Goal: Task Accomplishment & Management: Use online tool/utility

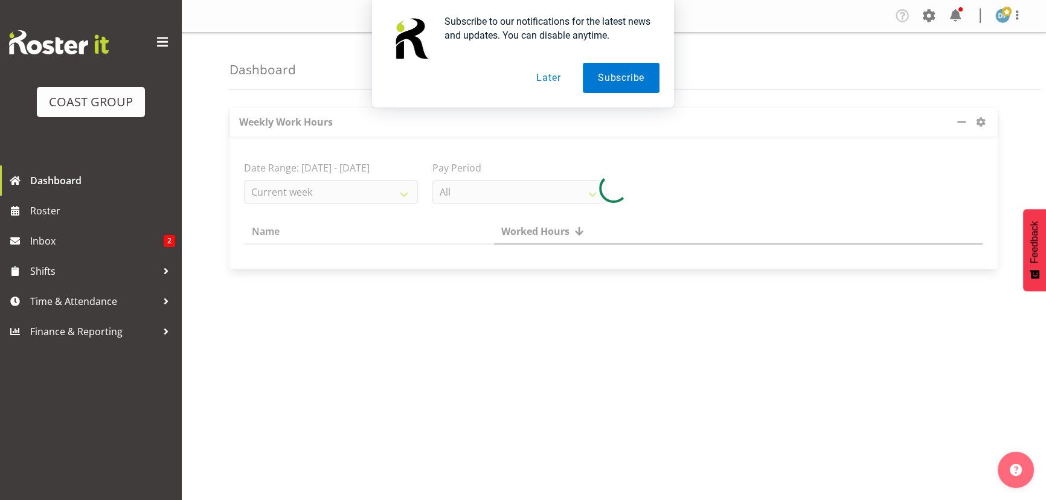
click at [557, 74] on button "Later" at bounding box center [548, 78] width 54 height 30
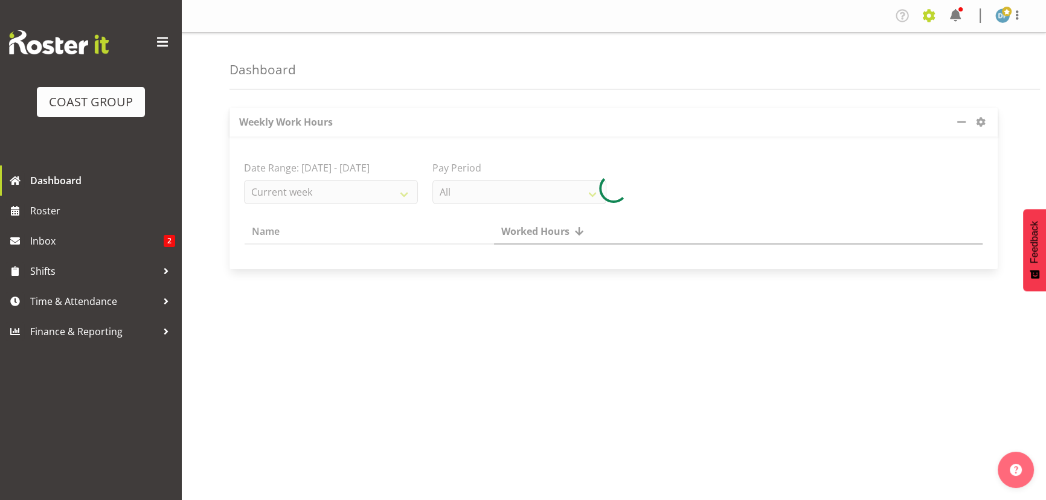
click at [929, 18] on span at bounding box center [928, 15] width 19 height 19
click at [872, 65] on link "Jobs" at bounding box center [880, 66] width 116 height 22
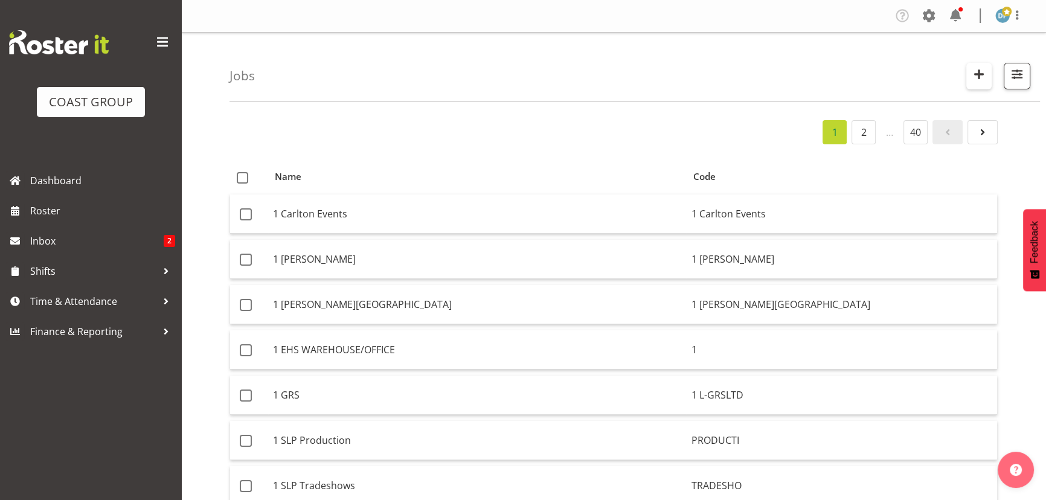
click at [968, 74] on button "button" at bounding box center [978, 76] width 25 height 27
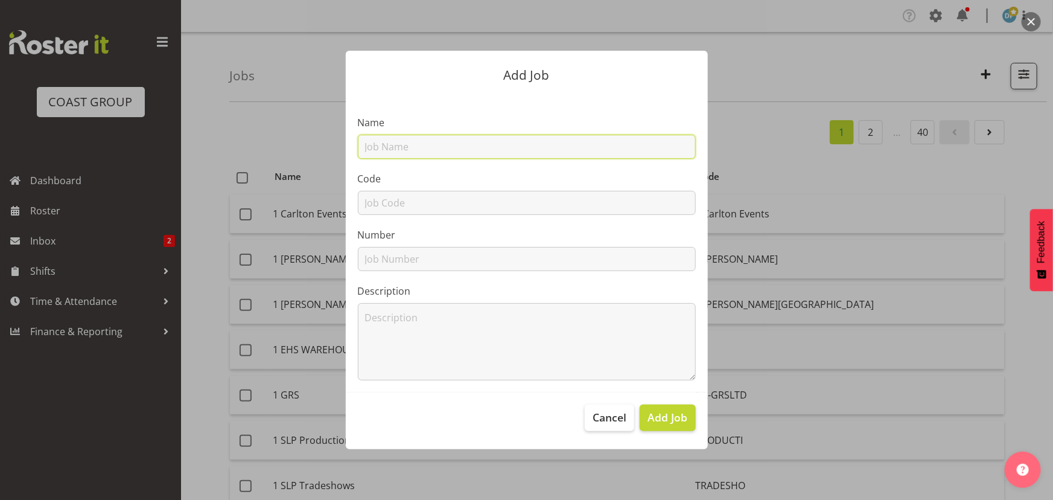
click at [373, 149] on input "text" at bounding box center [527, 147] width 338 height 24
type input "22510045 - NZSteel @ ConcreteNZ"
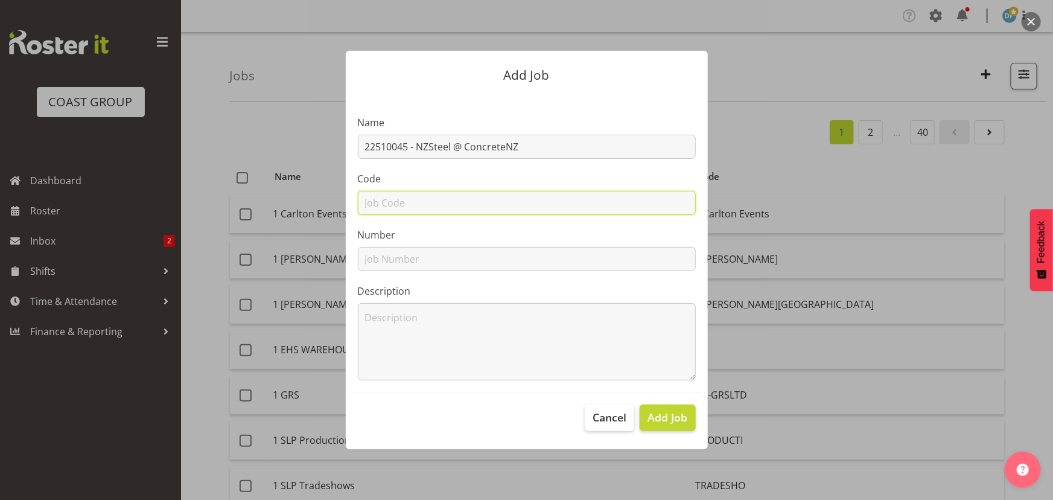
click at [398, 205] on input "text" at bounding box center [527, 203] width 338 height 24
type input "22510045"
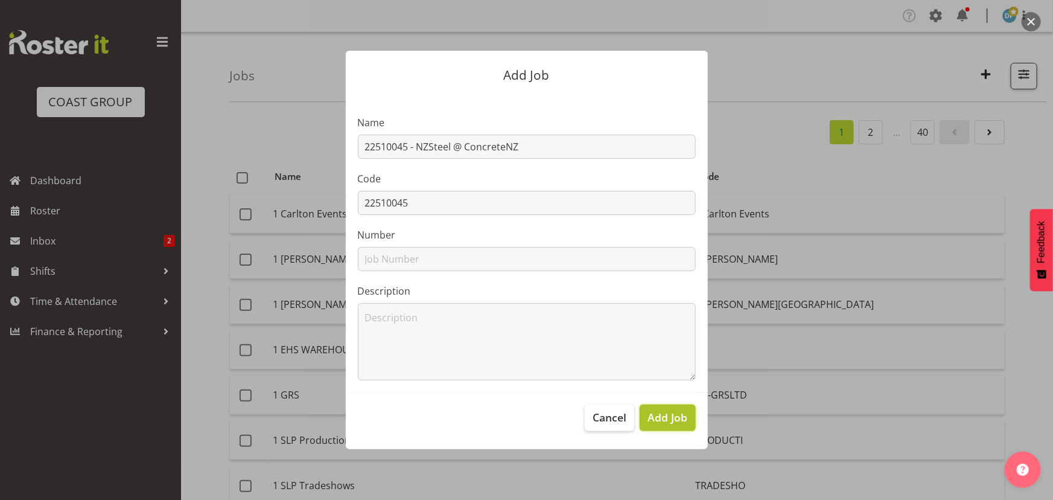
click at [669, 414] on span "Add Job" at bounding box center [668, 417] width 40 height 16
